Goal: Task Accomplishment & Management: Manage account settings

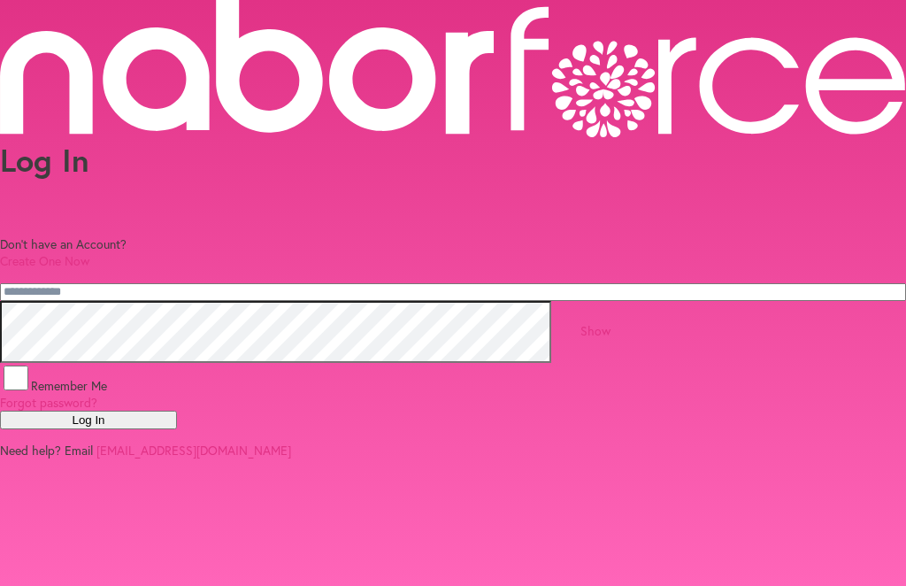
click at [313, 283] on input "email" at bounding box center [453, 292] width 906 height 18
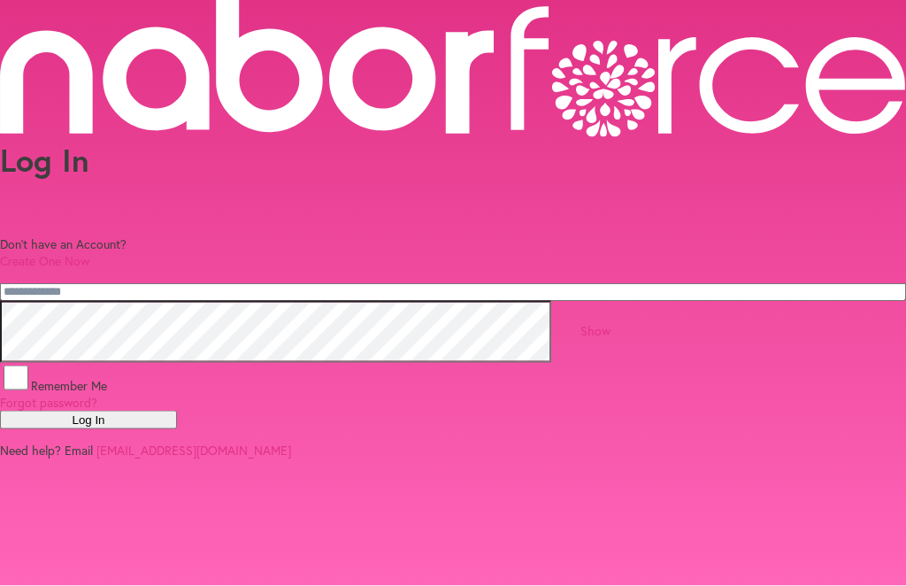
type input "**********"
click at [177, 429] on button "Log In" at bounding box center [88, 420] width 177 height 19
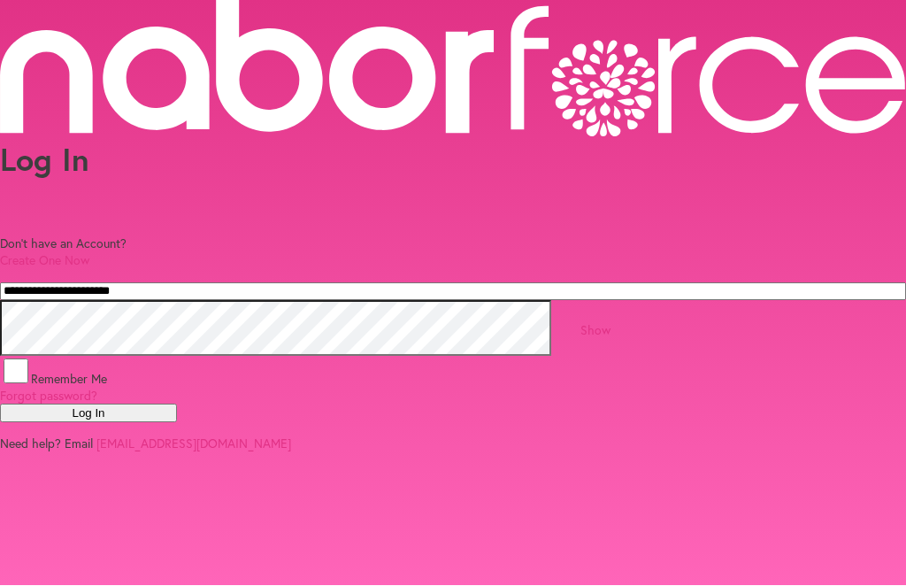
click at [442, 452] on p "Need help? Email support@naborforce.com" at bounding box center [453, 443] width 906 height 17
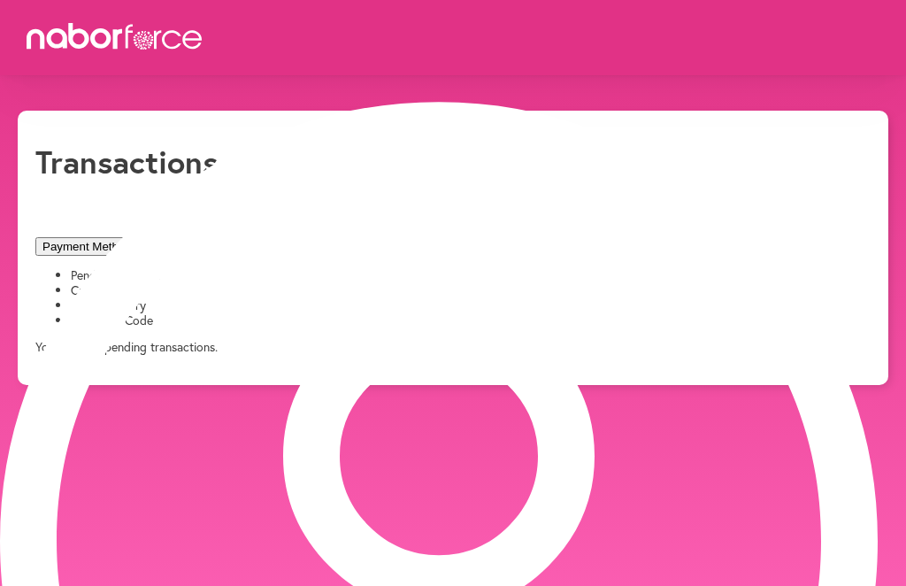
click at [374, 283] on li "Card Charges" at bounding box center [471, 290] width 800 height 15
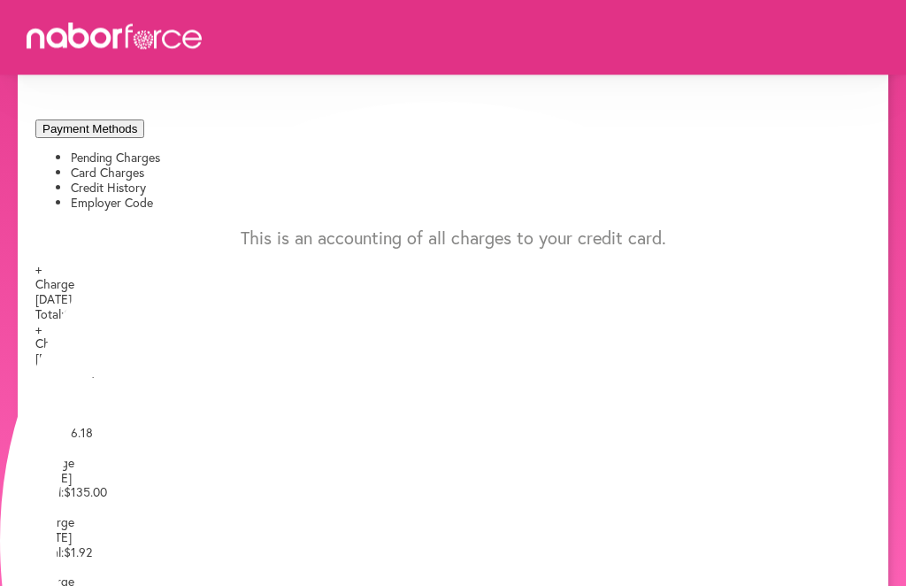
scroll to position [122, 0]
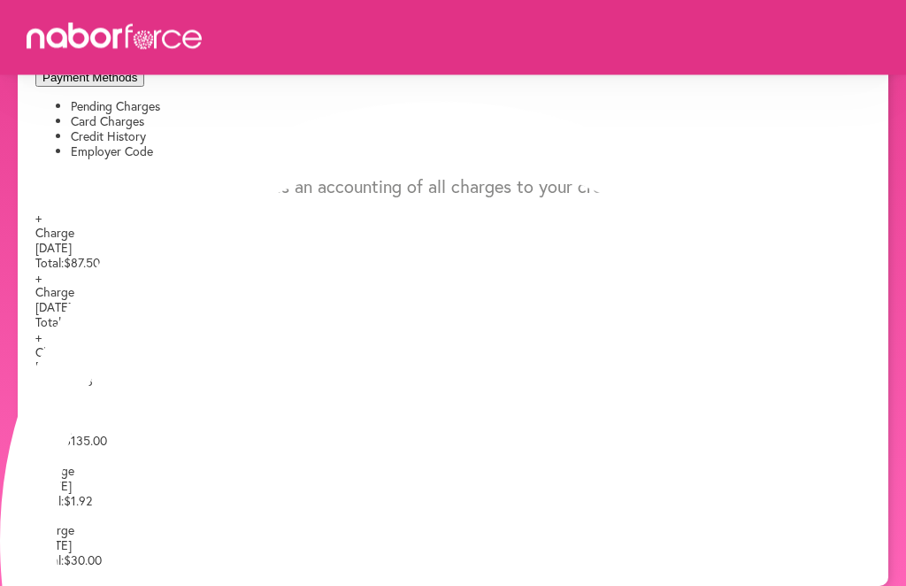
click at [107, 449] on span "$135.00" at bounding box center [85, 441] width 43 height 17
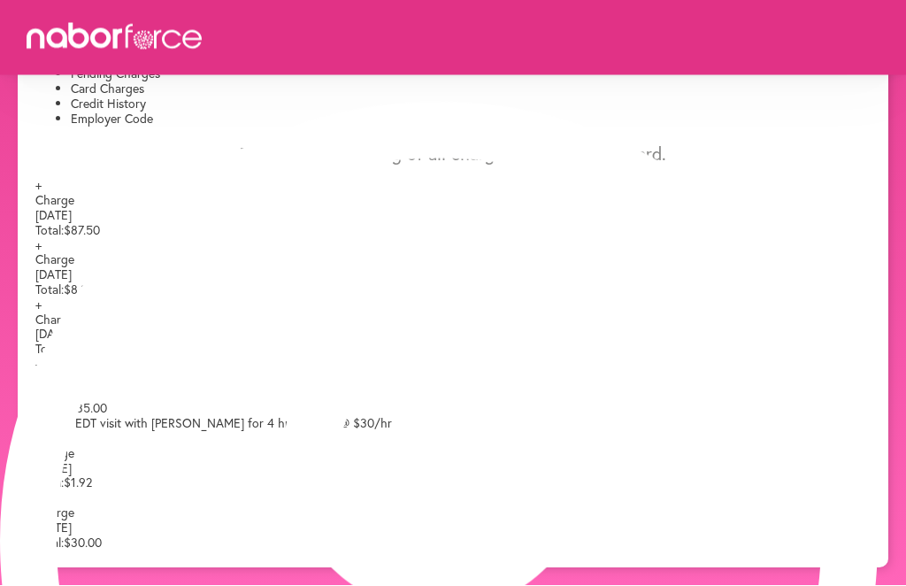
scroll to position [244, 0]
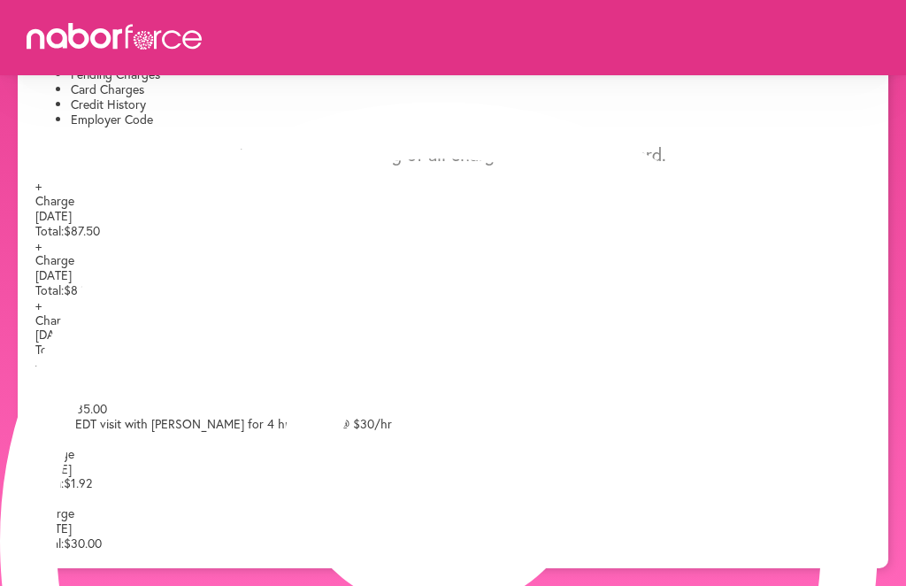
click at [905, 267] on html "close My Profile Visits Billing Logout Transactions Payment Methods Pending Cha…" at bounding box center [453, 192] width 906 height 787
